Goal: Task Accomplishment & Management: Use online tool/utility

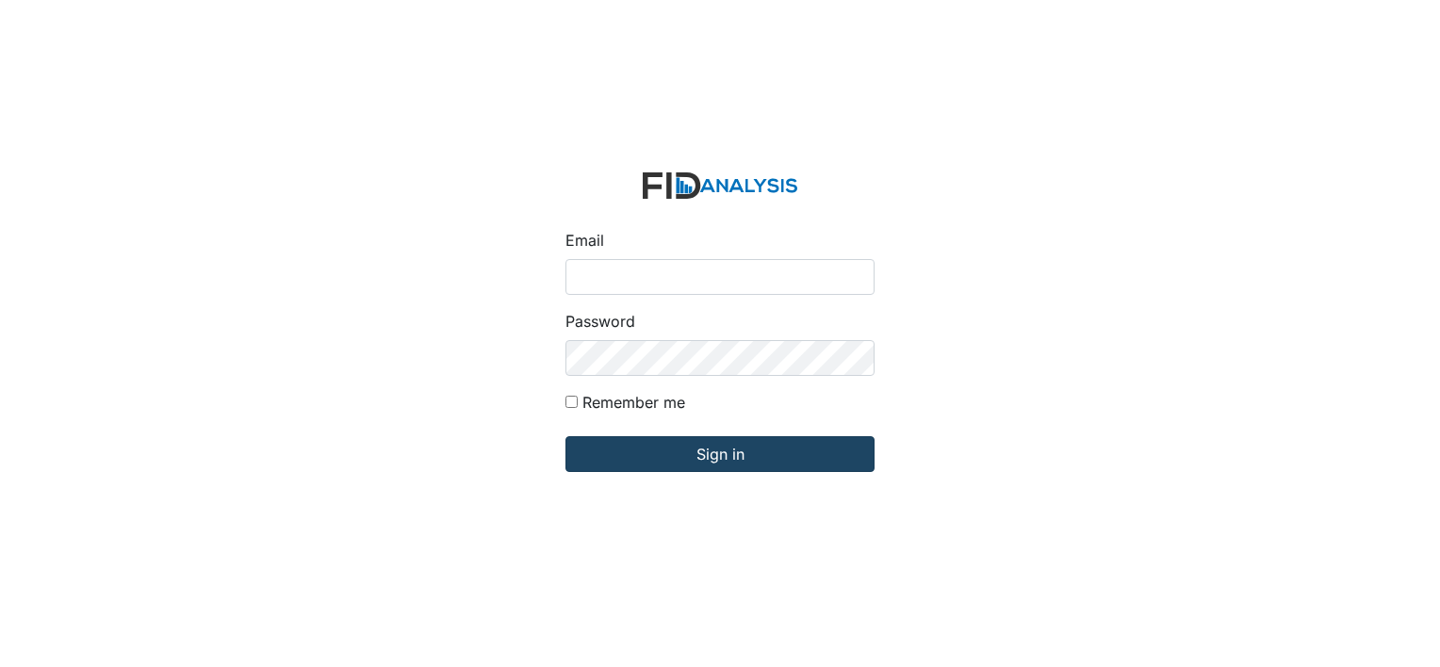
type input "[EMAIL_ADDRESS][DOMAIN_NAME]"
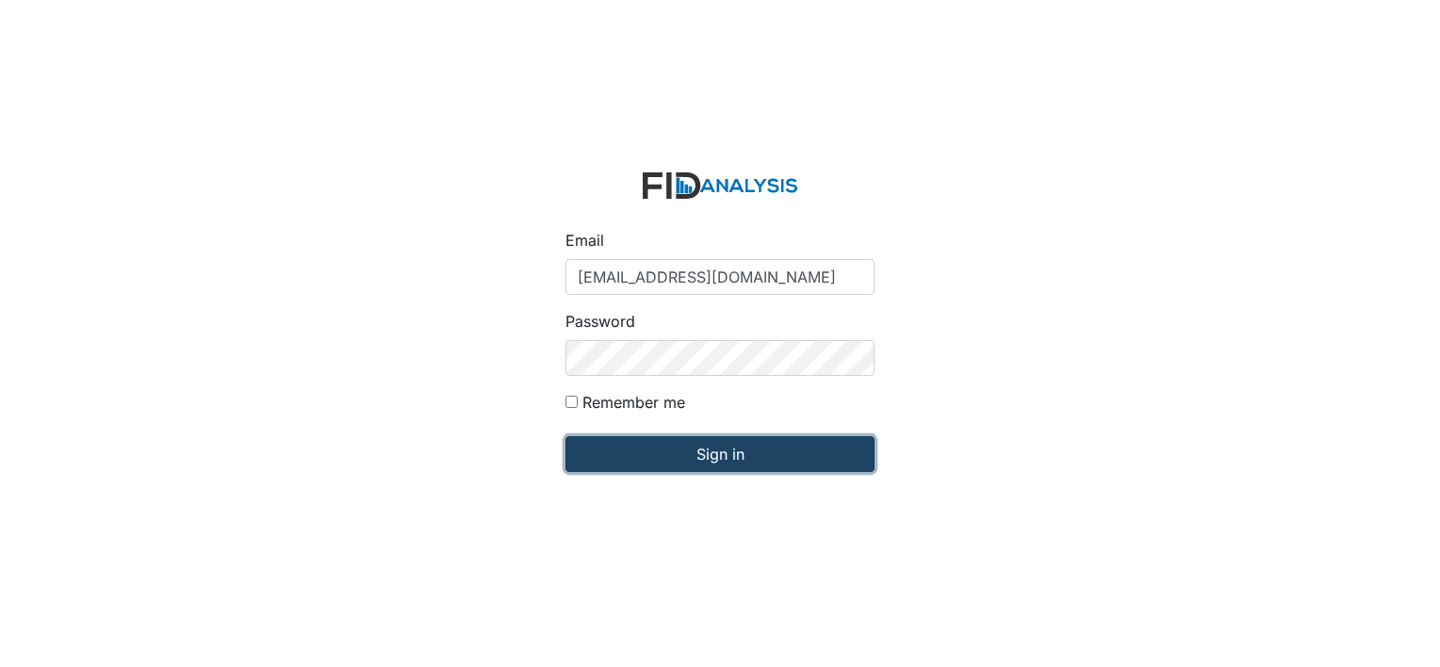
click at [701, 451] on input "Sign in" at bounding box center [719, 454] width 309 height 36
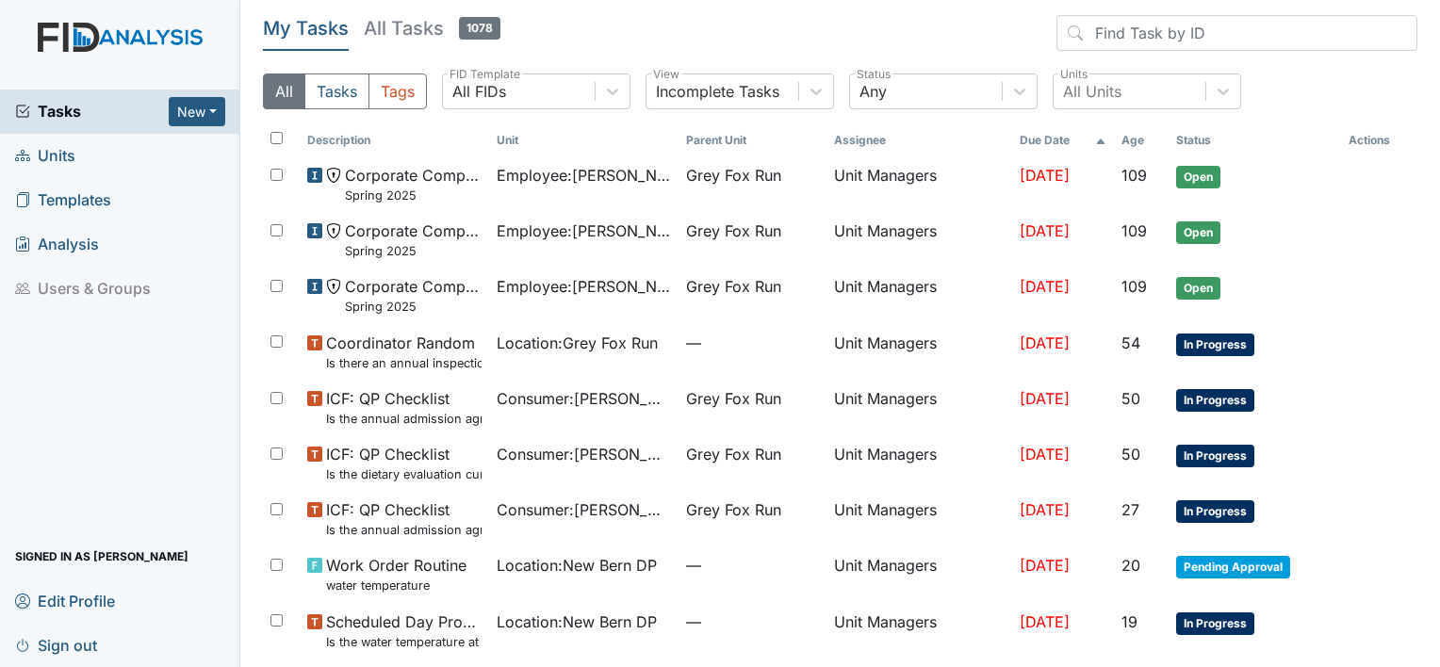
click at [57, 155] on span "Units" at bounding box center [45, 155] width 60 height 29
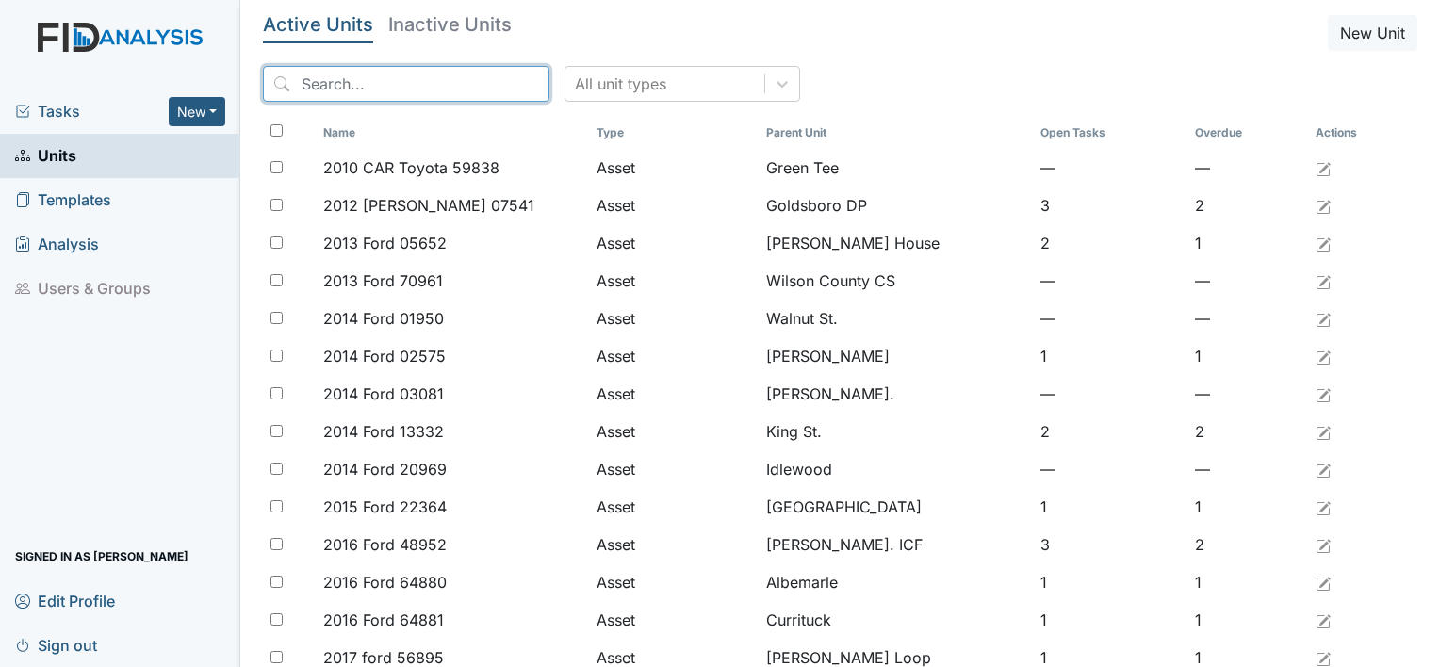
click at [341, 91] on input "search" at bounding box center [406, 84] width 286 height 36
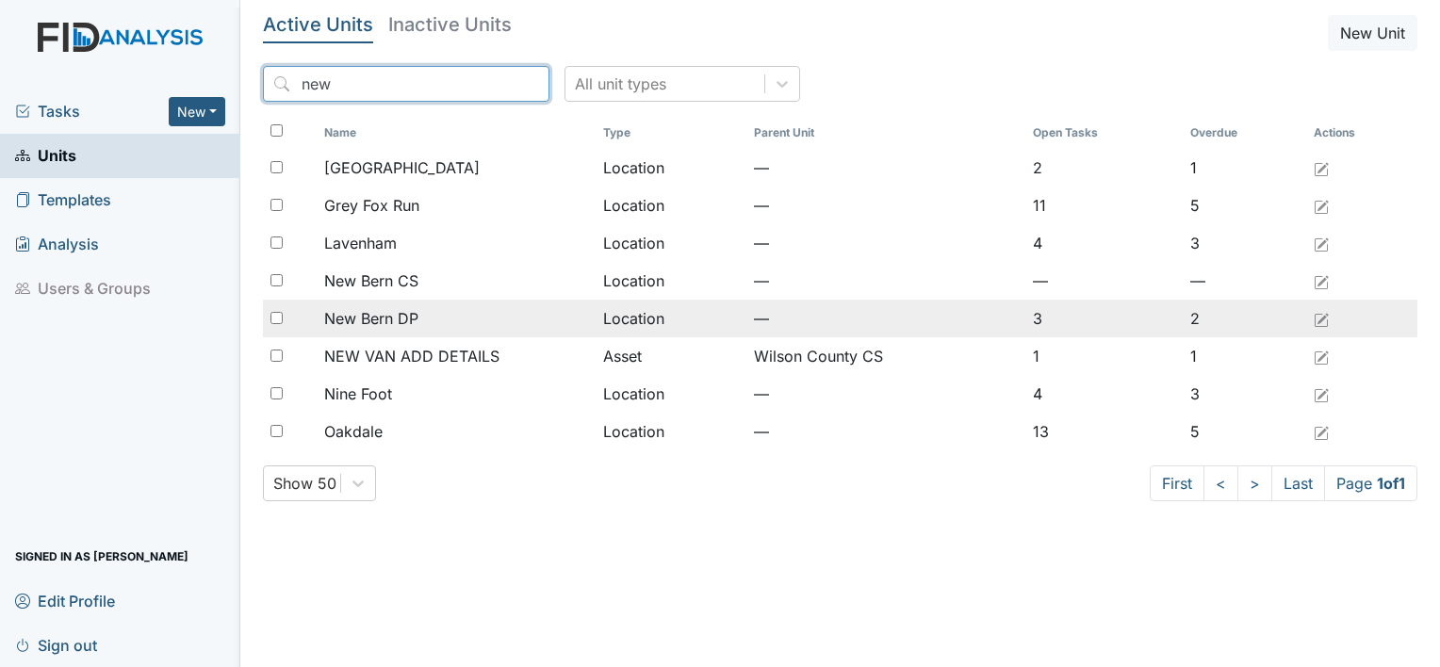
type input "new"
click at [386, 317] on span "New Bern DP" at bounding box center [371, 318] width 94 height 23
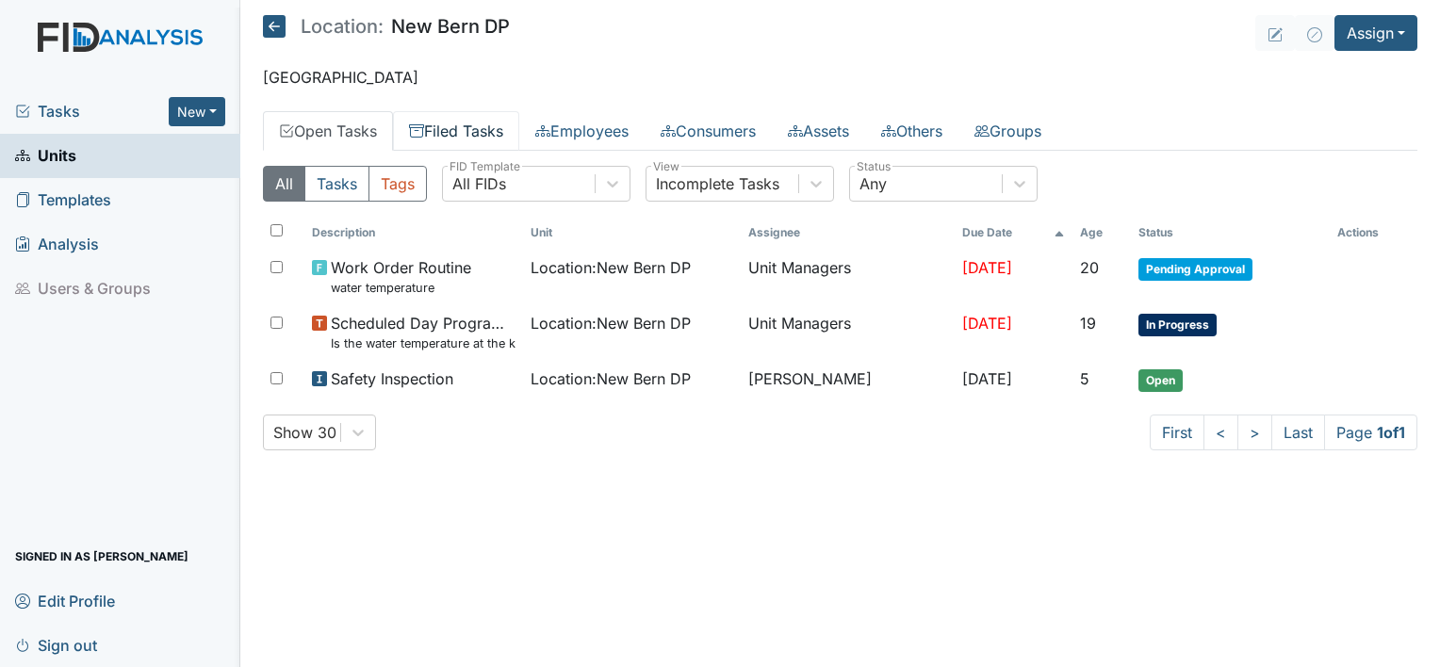
click at [482, 122] on link "Filed Tasks" at bounding box center [456, 131] width 126 height 40
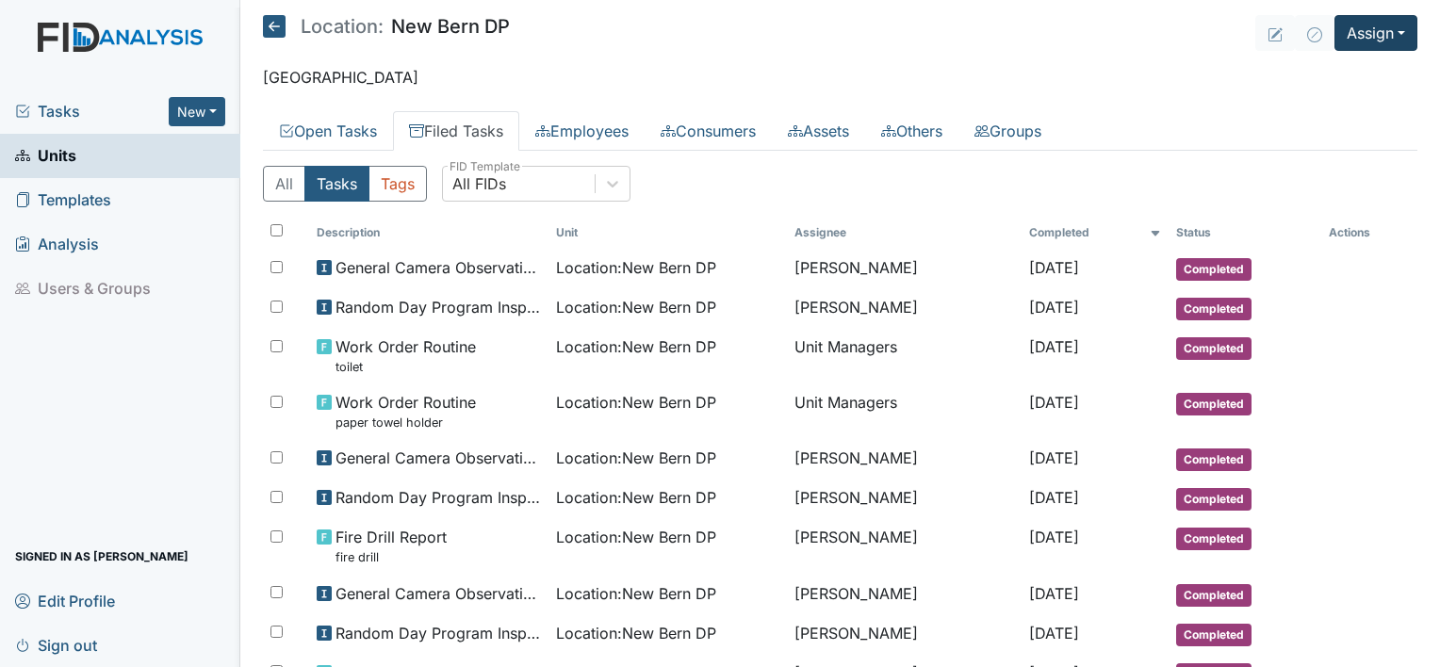
click at [1394, 31] on button "Assign" at bounding box center [1375, 33] width 83 height 36
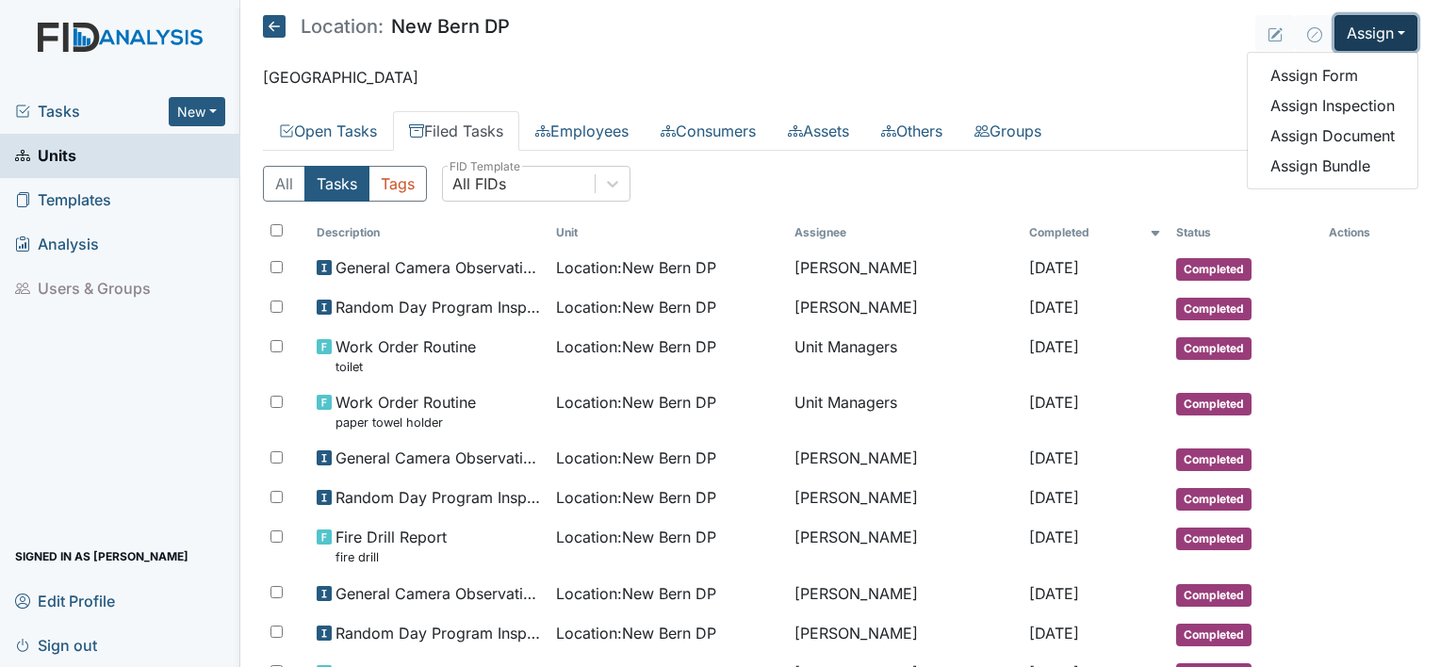
click at [1365, 99] on link "Assign Inspection" at bounding box center [1332, 105] width 170 height 30
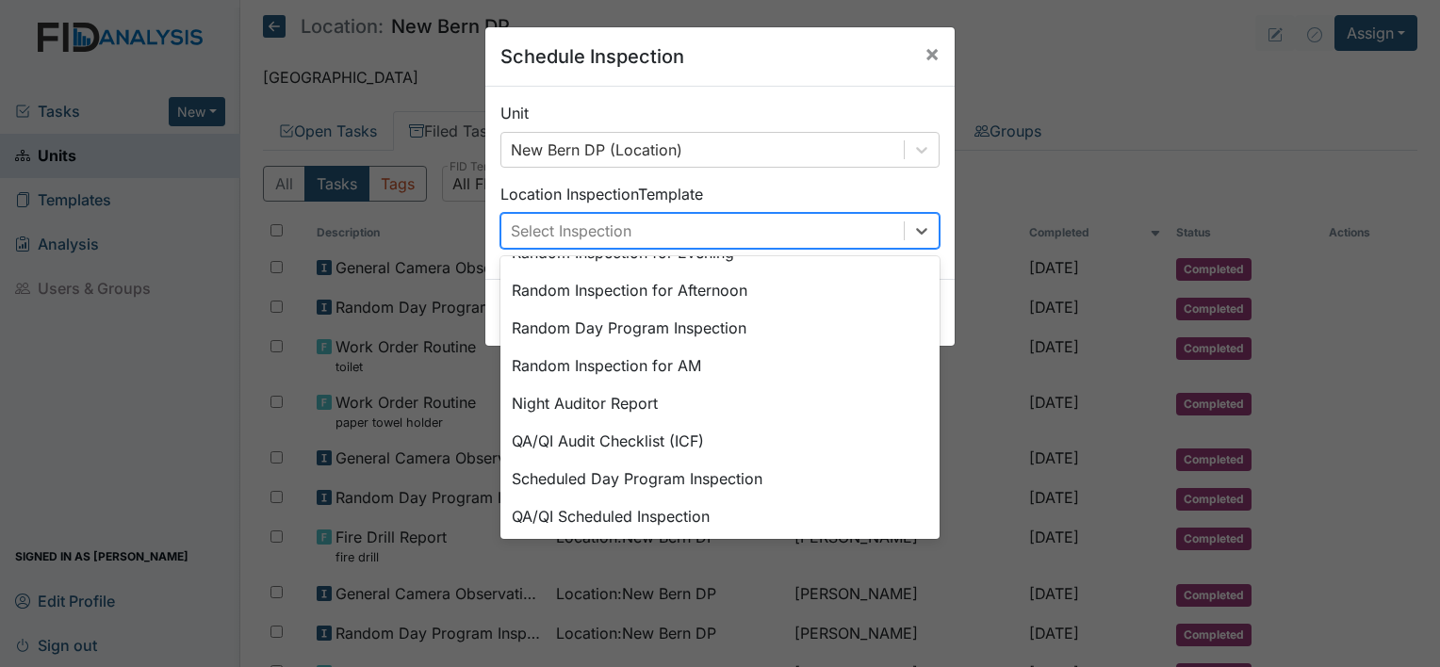
scroll to position [324, 0]
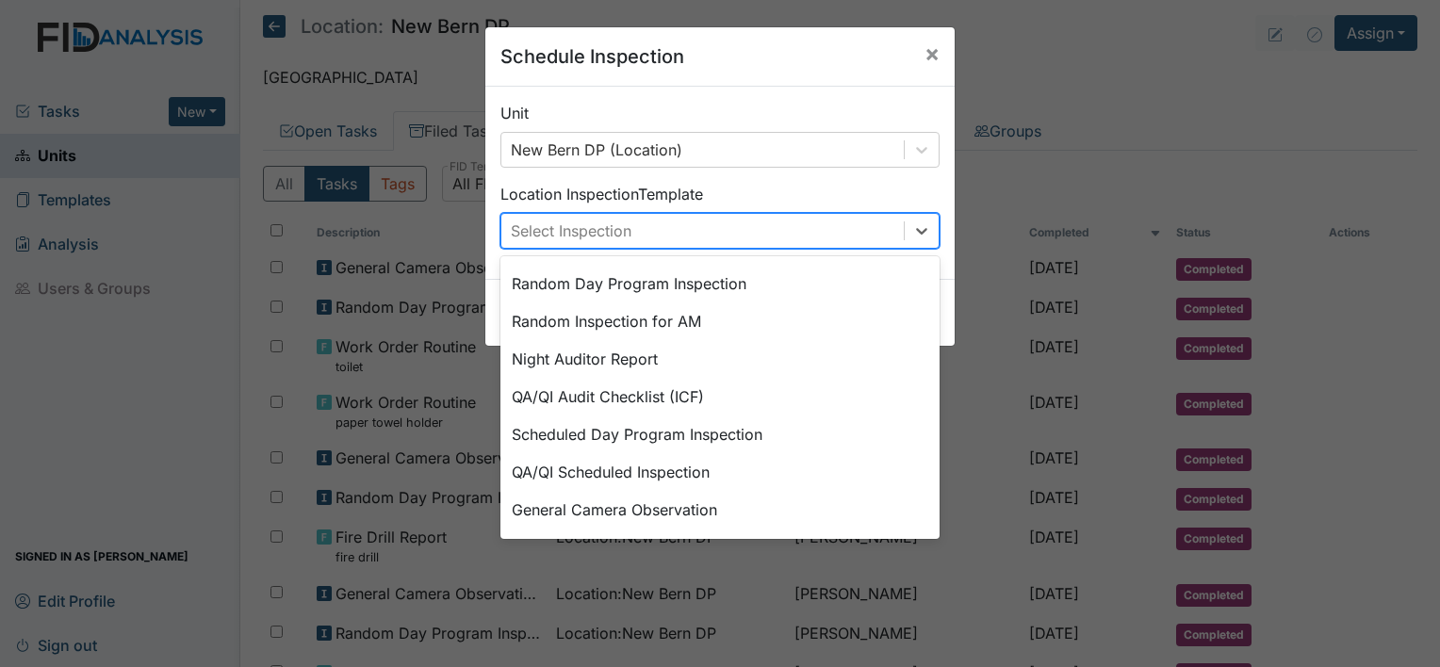
click at [724, 283] on div "Random Day Program Inspection" at bounding box center [719, 284] width 439 height 38
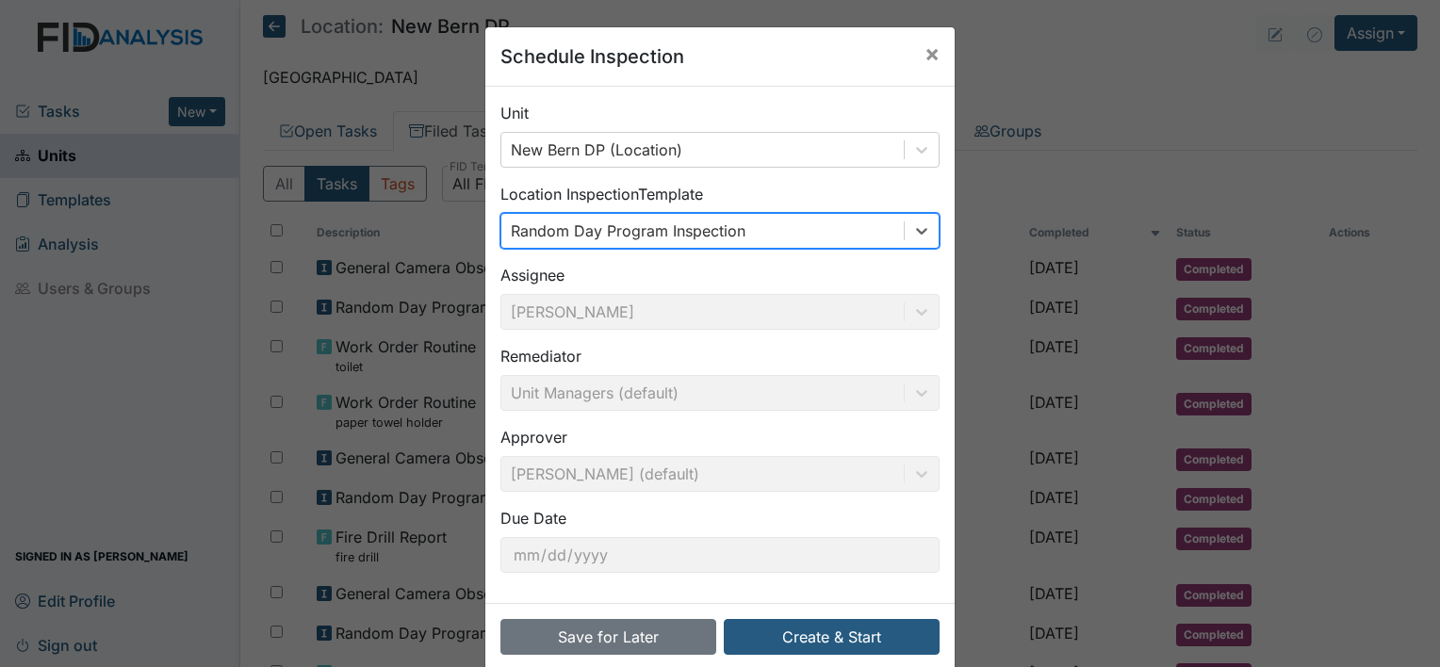
scroll to position [29, 0]
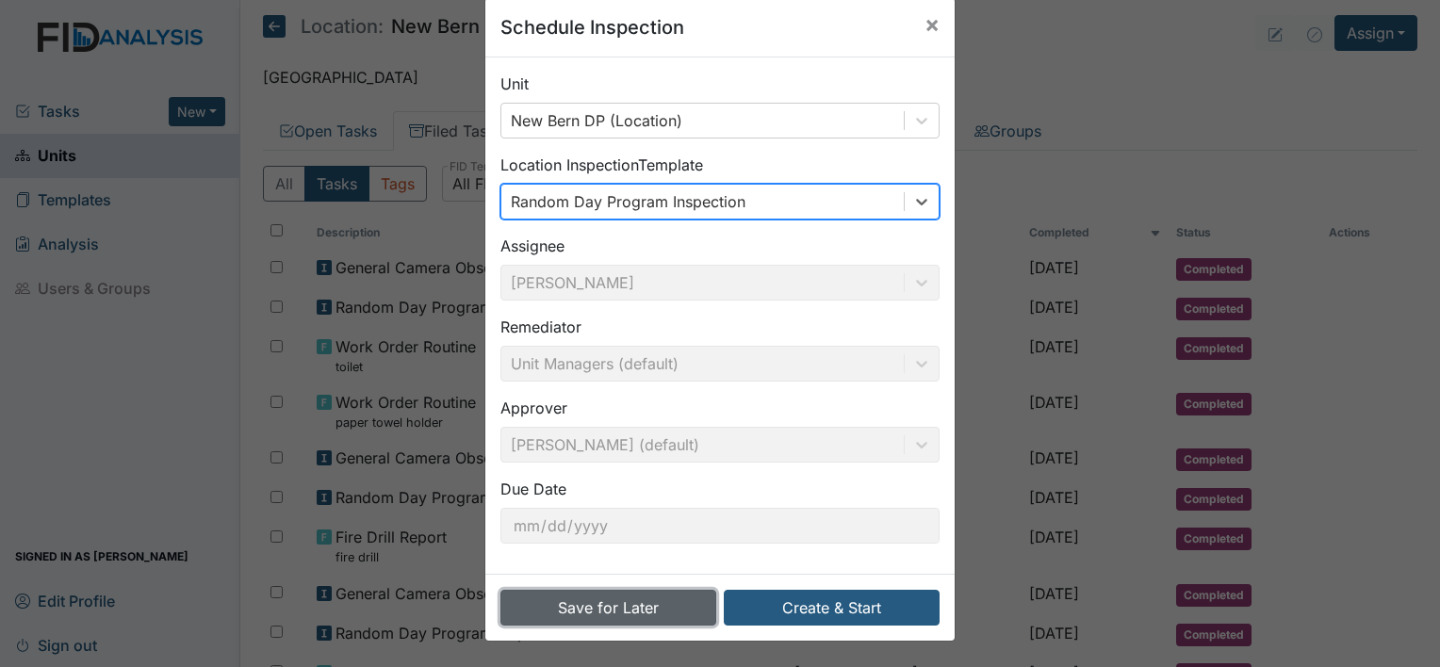
click at [614, 611] on button "Save for Later" at bounding box center [608, 608] width 216 height 36
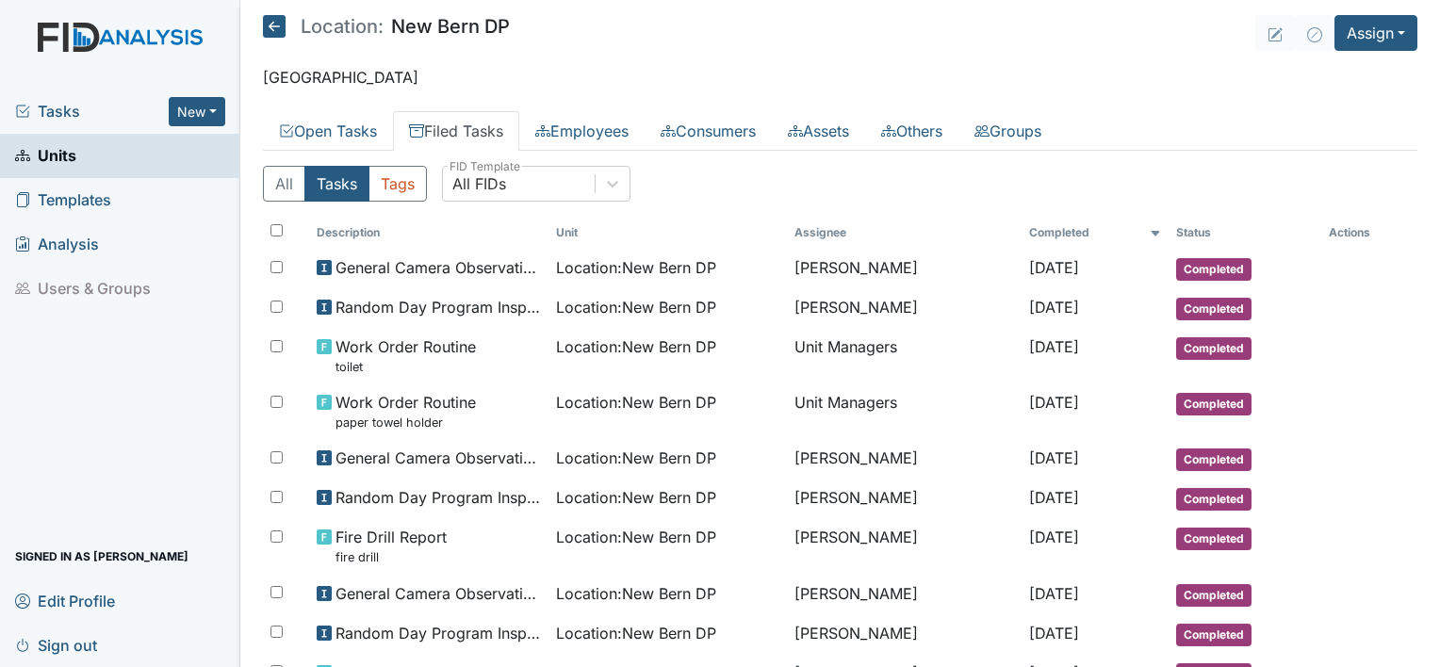
click at [89, 640] on span "Sign out" at bounding box center [56, 644] width 82 height 29
